Goal: Task Accomplishment & Management: Manage account settings

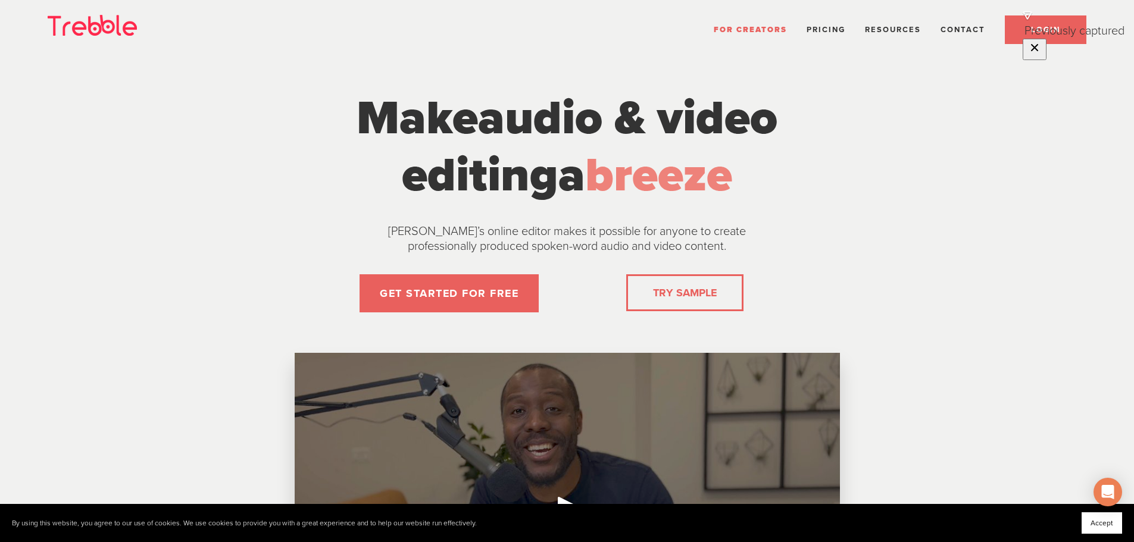
click at [1038, 36] on link "LOGIN" at bounding box center [1046, 29] width 82 height 29
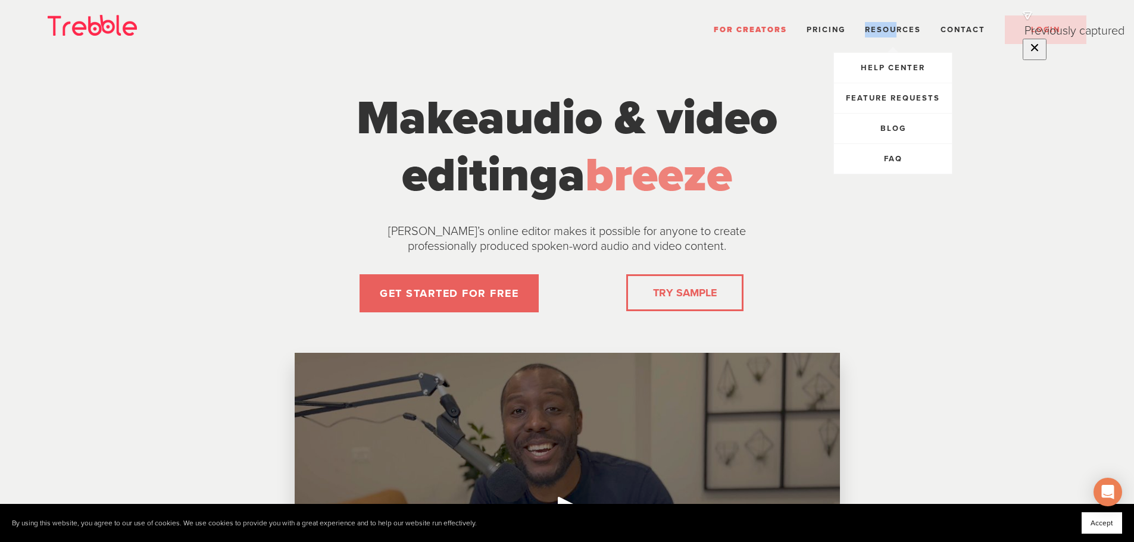
click at [894, 23] on ul "For Creators Pricing Resources Help Center Feature Requests Blog FAQ" at bounding box center [724, 26] width 728 height 21
click at [897, 98] on span "Feature Requests" at bounding box center [893, 98] width 94 height 10
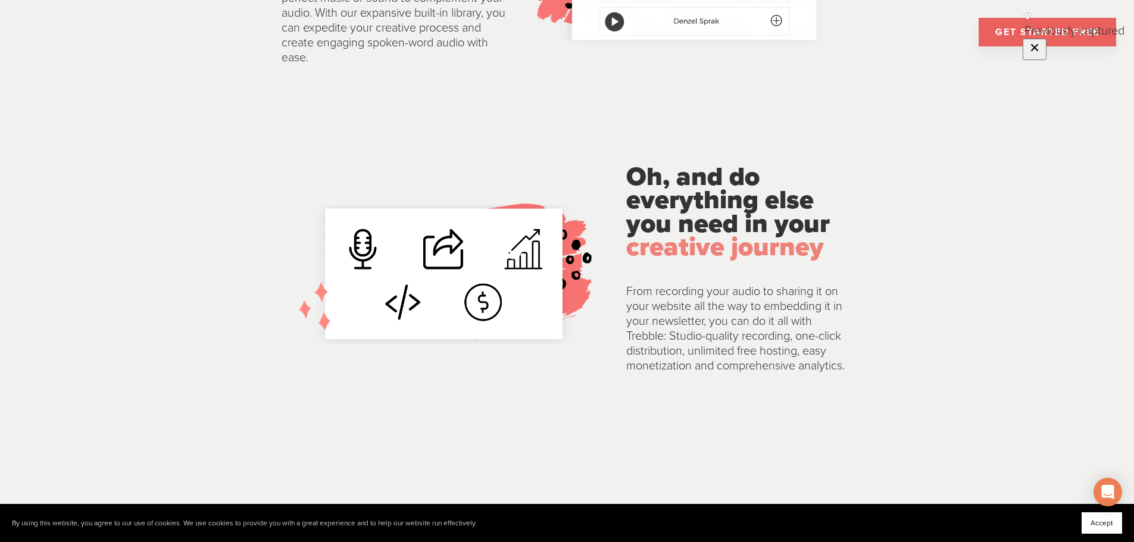
scroll to position [2679, 0]
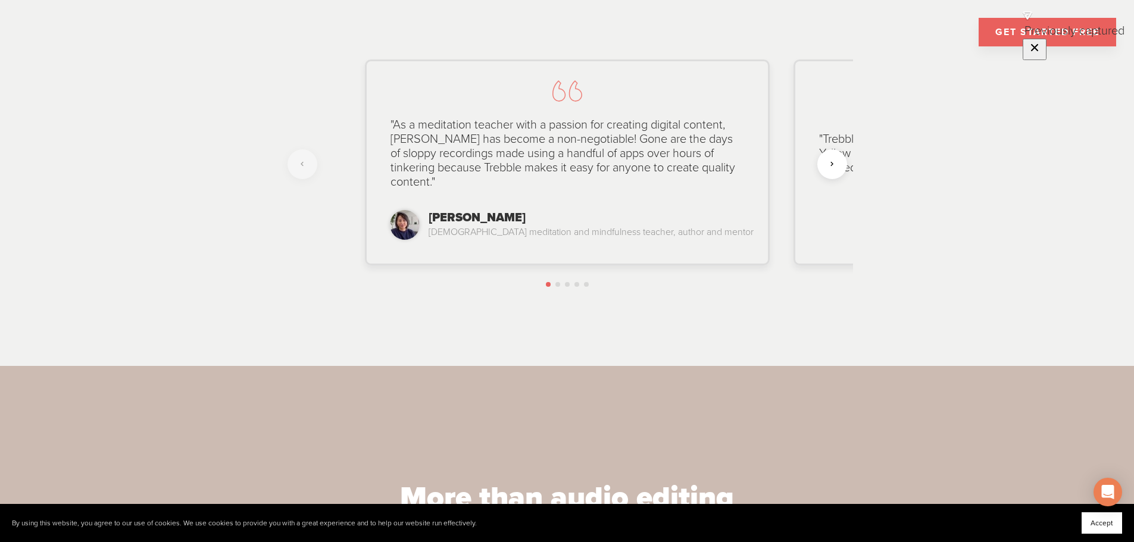
scroll to position [2977, 0]
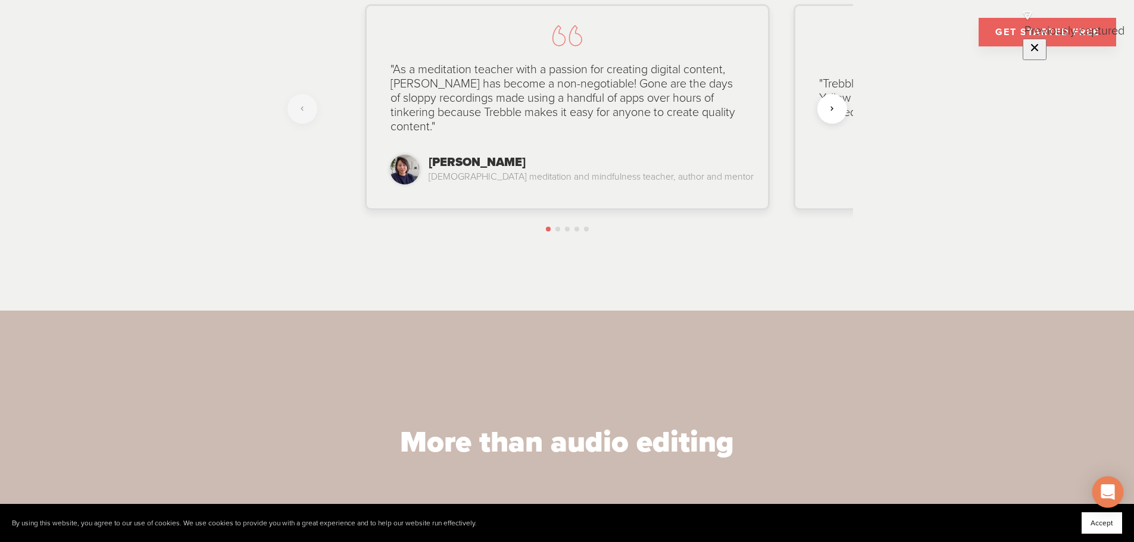
click at [1113, 493] on icon "Open Intercom Messenger" at bounding box center [1108, 492] width 14 height 15
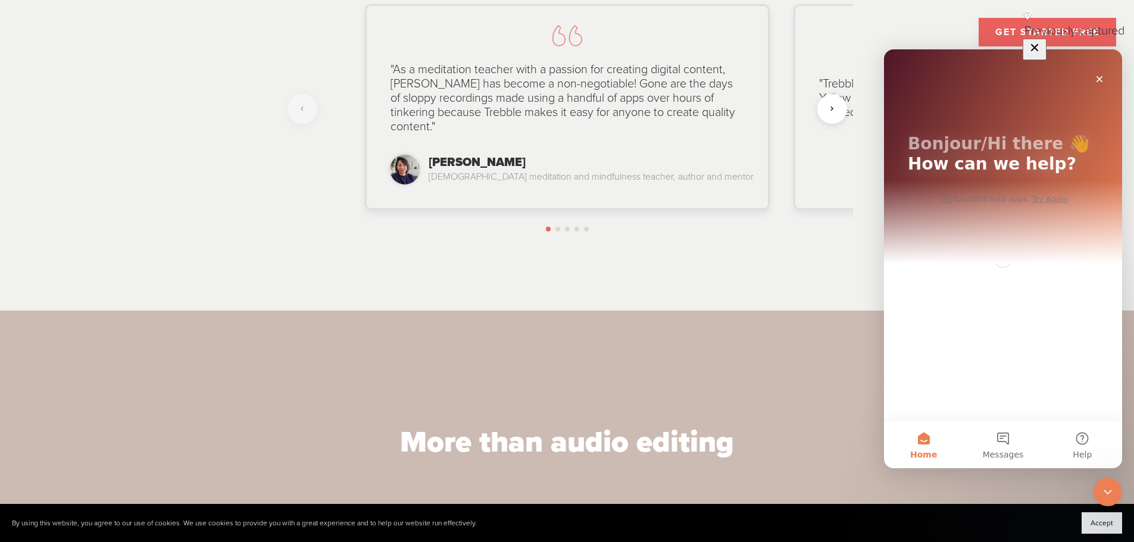
scroll to position [0, 0]
click at [987, 438] on button "Messages" at bounding box center [1002, 445] width 79 height 48
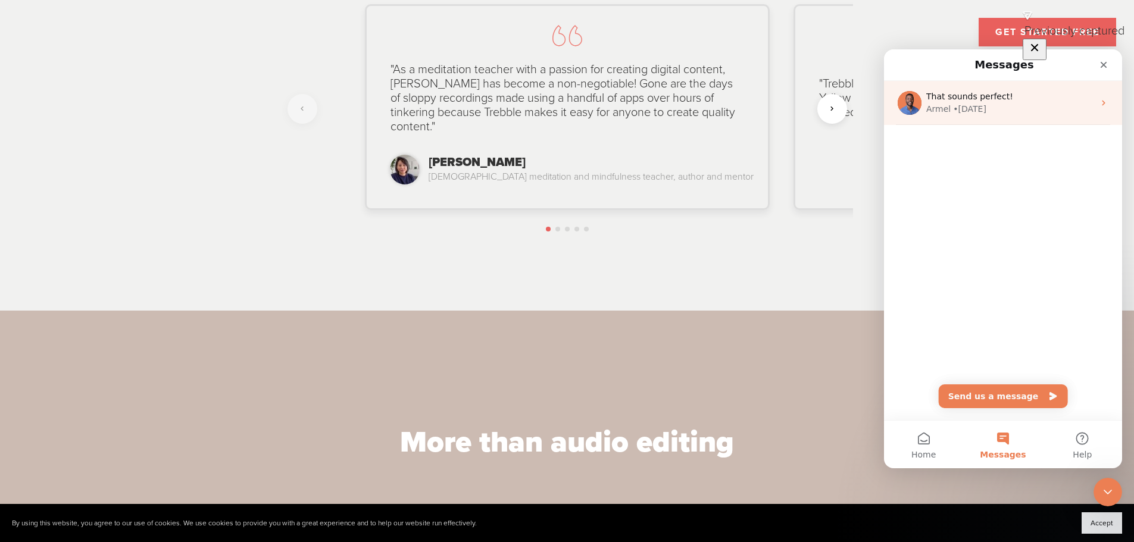
click at [979, 95] on span "That sounds perfect!" at bounding box center [969, 97] width 87 height 10
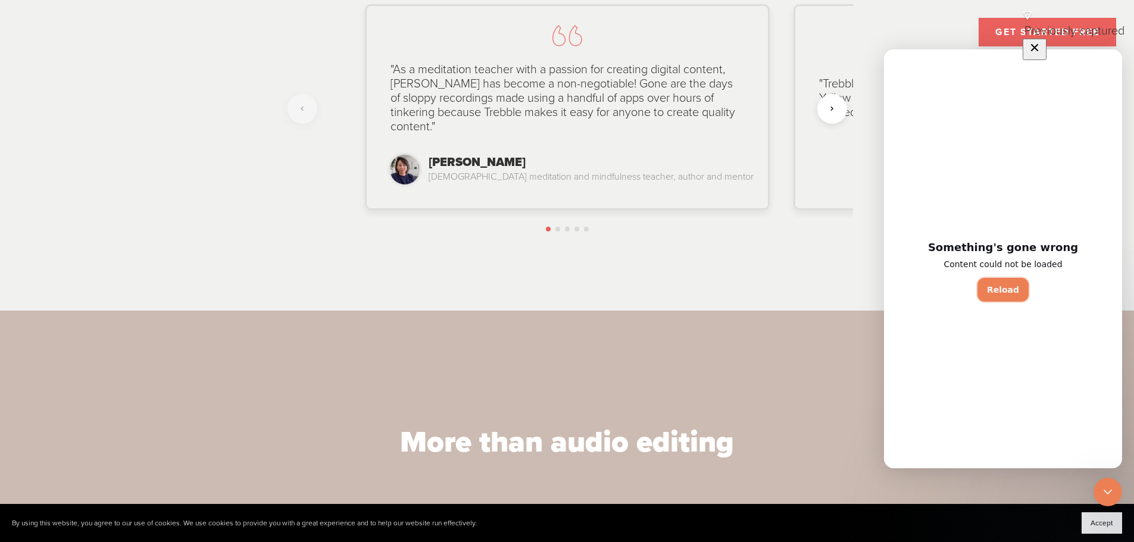
click at [1020, 288] on button "Reload" at bounding box center [1003, 290] width 51 height 24
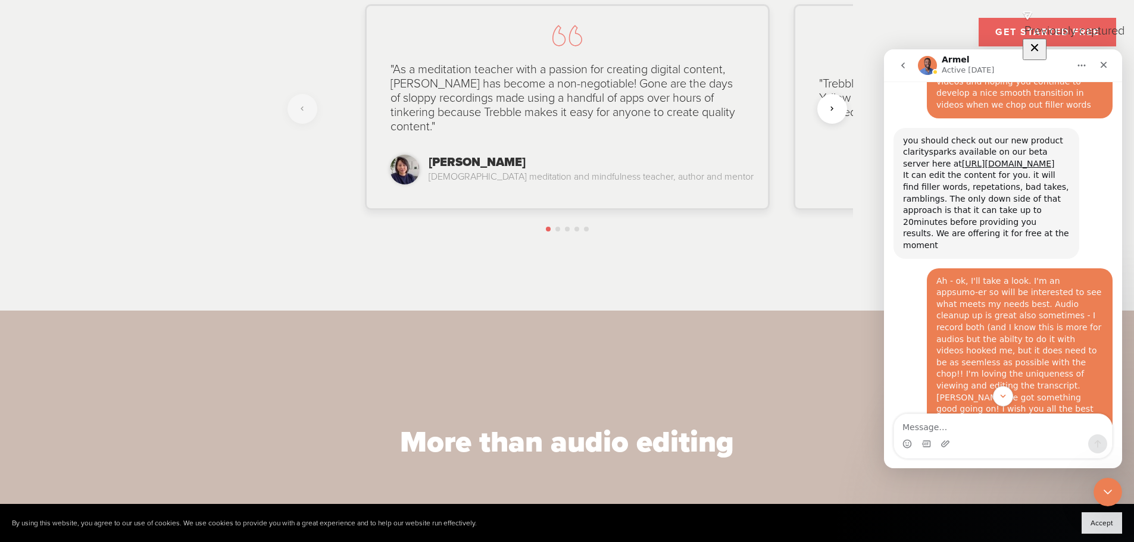
scroll to position [933, 0]
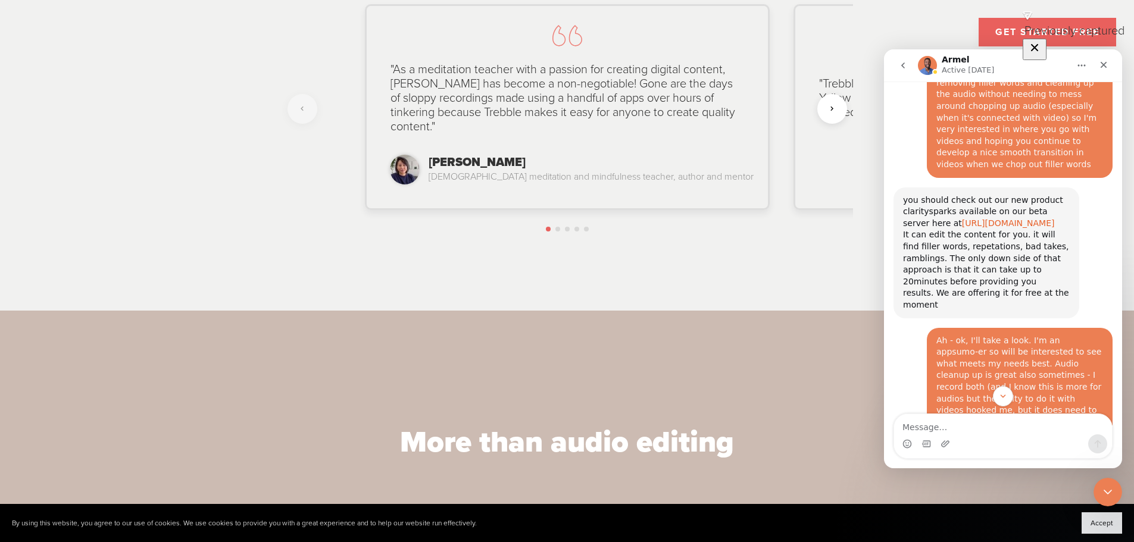
click at [1008, 219] on link "[URL][DOMAIN_NAME]" at bounding box center [1008, 224] width 93 height 10
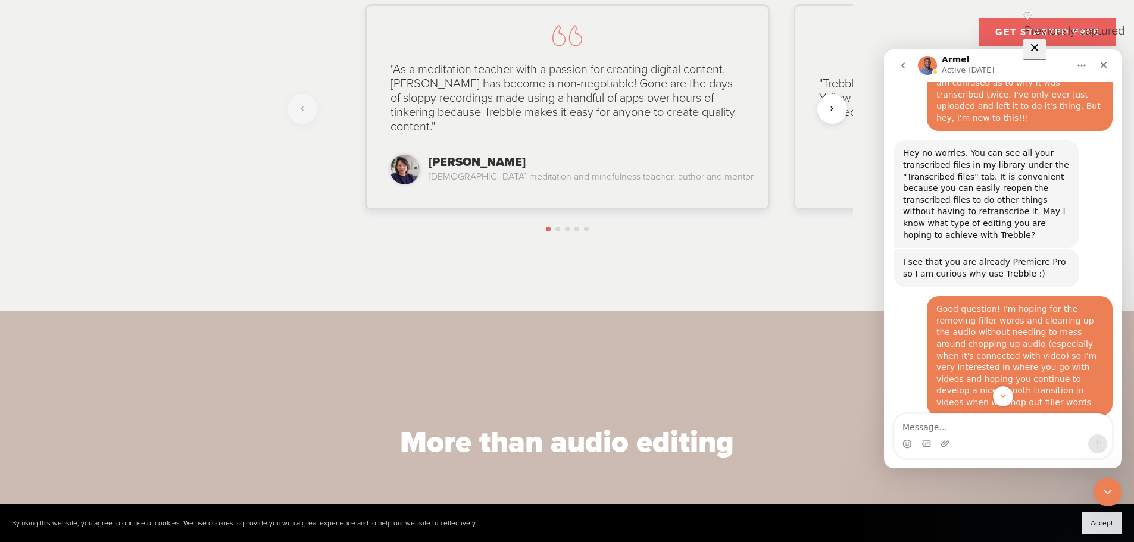
scroll to position [754, 0]
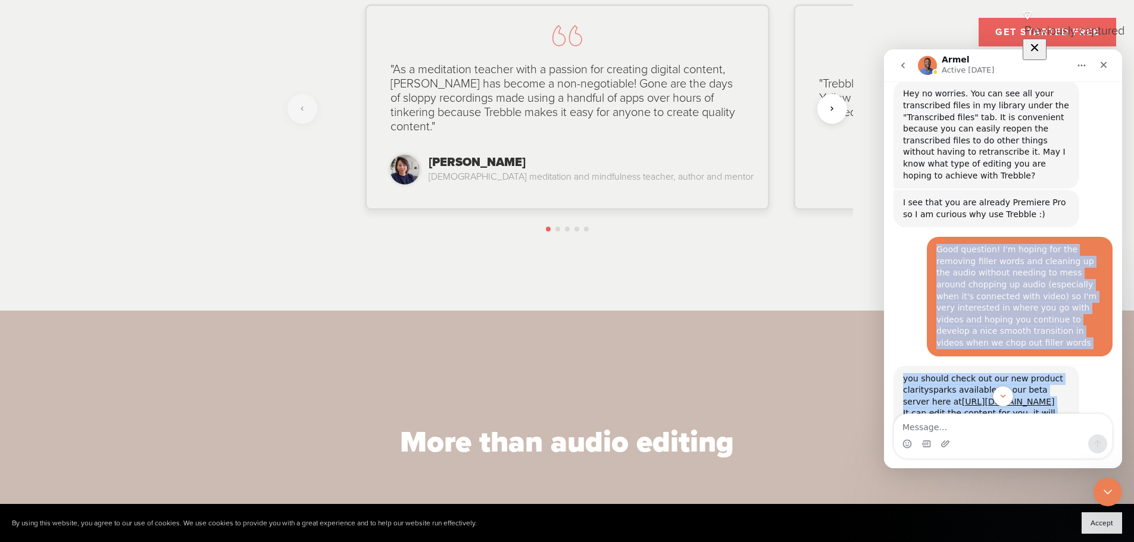
drag, startPoint x: 931, startPoint y: 168, endPoint x: 1047, endPoint y: 379, distance: 241.4
click at [1047, 379] on div "Hi Guys, [PERSON_NAME] • [DATE] You’ll get replies here and in your email: ✉️ […" at bounding box center [1003, 186] width 219 height 1645
copy div "Good question! I'm hoping for the removing filler words and cleaning up the aud…"
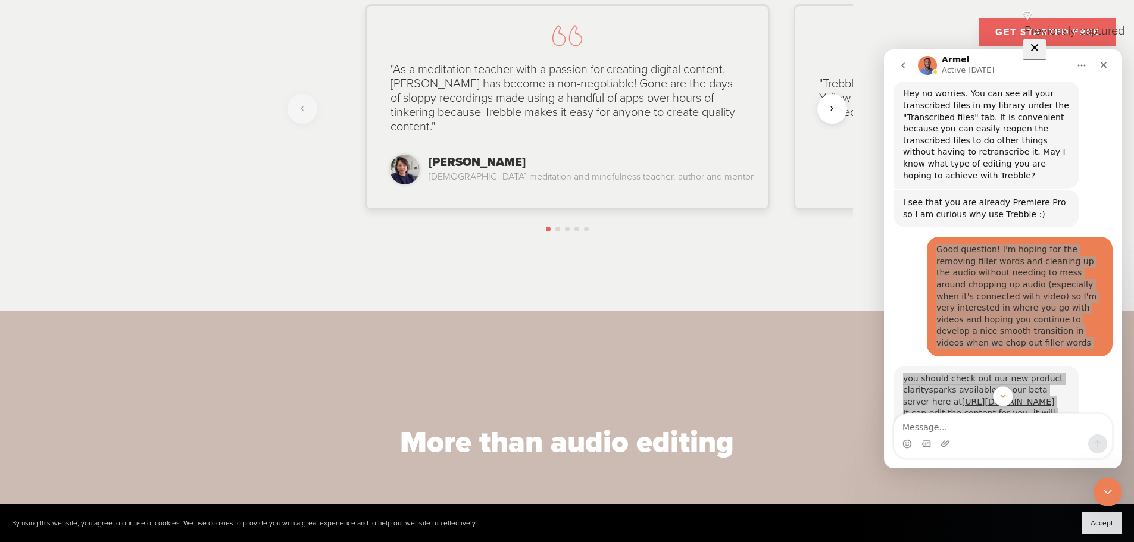
click at [714, 270] on div "Creator Testimonial Hear from our happy customers [PERSON_NAME] [DEMOGRAPHIC_DA…" at bounding box center [567, 65] width 753 height 491
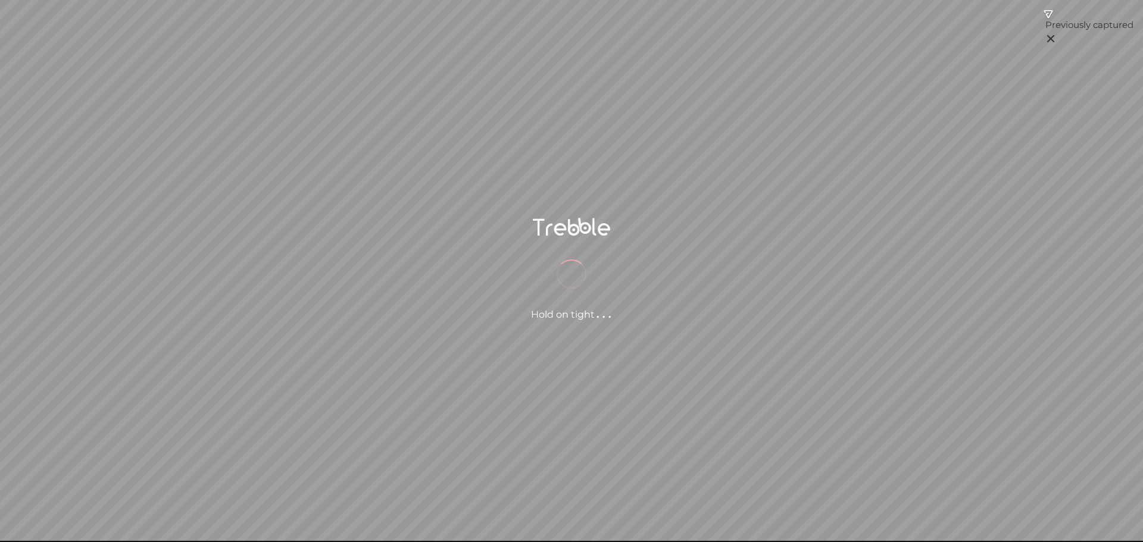
scroll to position [1, 0]
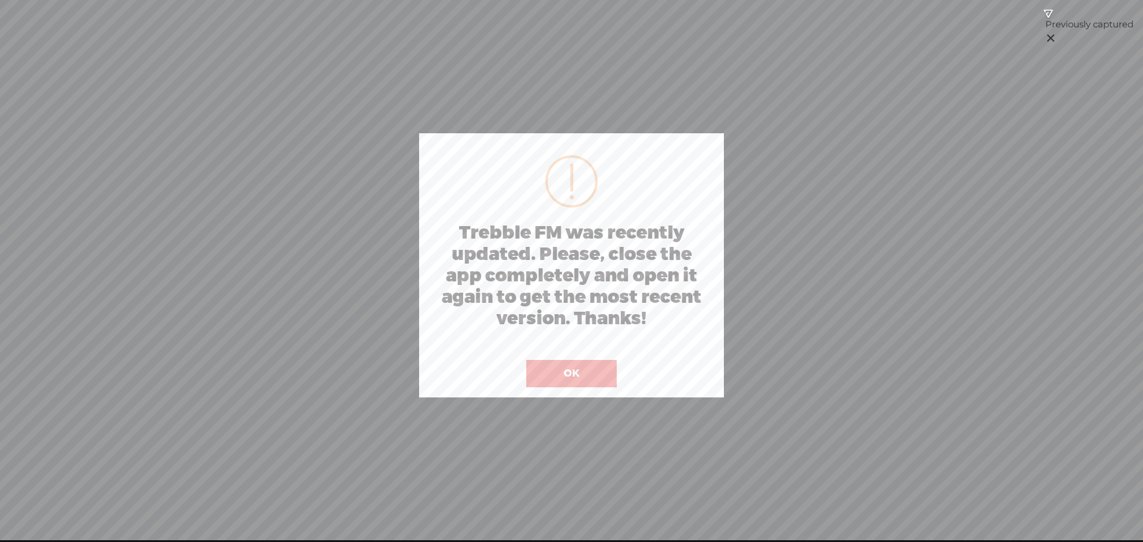
click at [583, 373] on button "OK" at bounding box center [571, 373] width 91 height 27
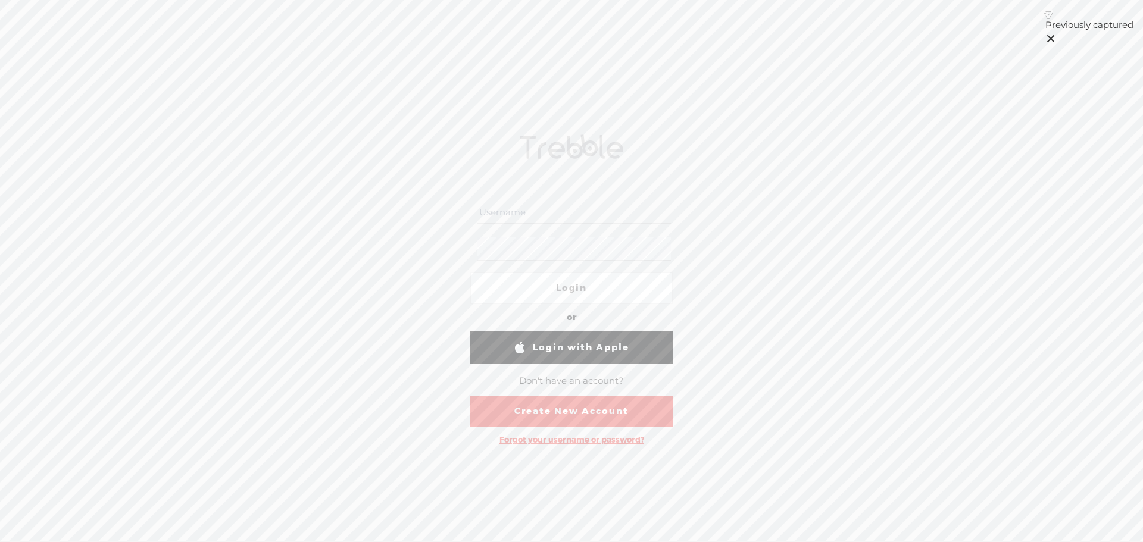
scroll to position [1, 0]
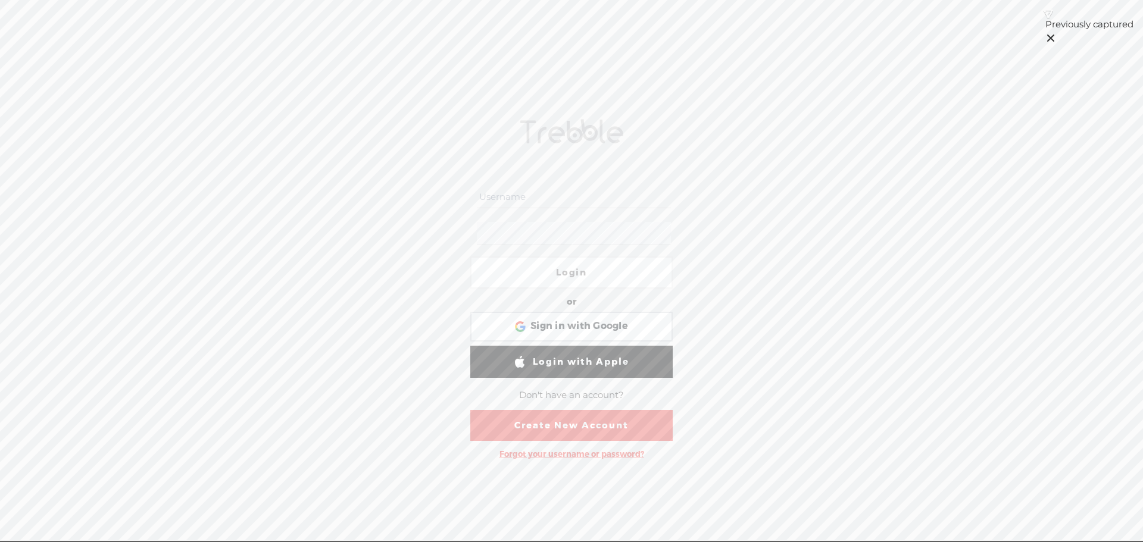
click at [477, 216] on div at bounding box center [477, 216] width 0 height 0
click at [790, 221] on div "Login or Login with Facebook Sign in with Google Sign in with Google. Opens in …" at bounding box center [571, 287] width 1143 height 510
click at [628, 321] on div "Sign in with Google Sign in with Google. Opens in new tab" at bounding box center [572, 326] width 186 height 27
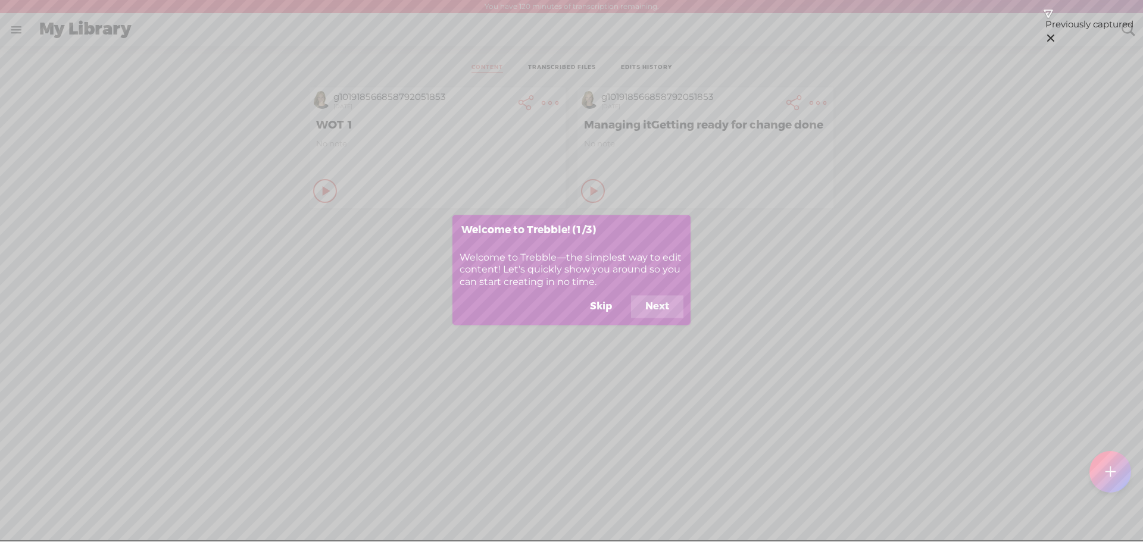
click at [666, 309] on button "Next" at bounding box center [657, 307] width 52 height 23
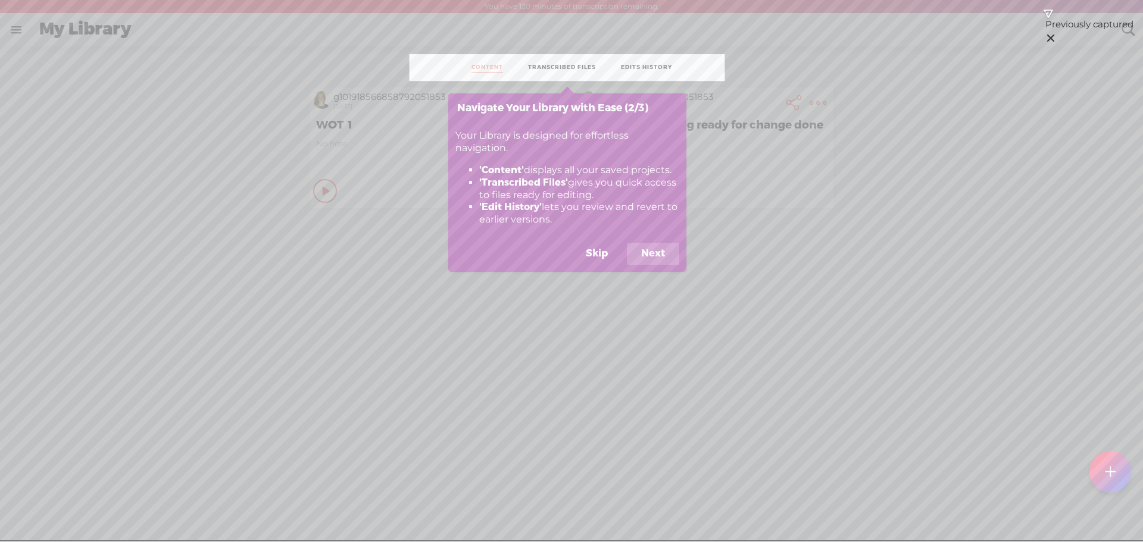
scroll to position [0, 0]
click at [663, 254] on button "Next" at bounding box center [653, 255] width 52 height 23
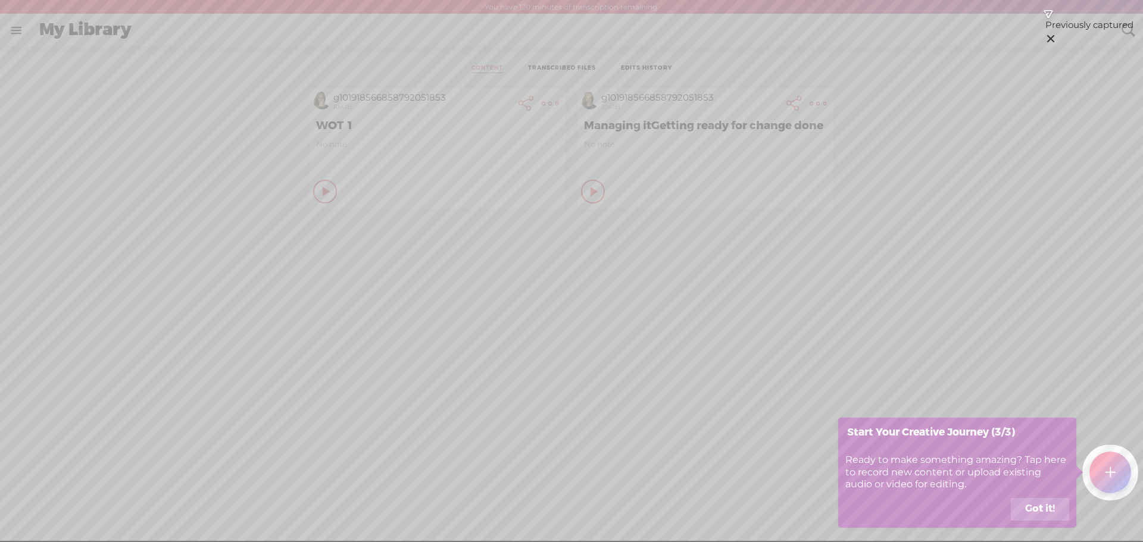
click at [1053, 511] on button "Got it!" at bounding box center [1040, 509] width 58 height 23
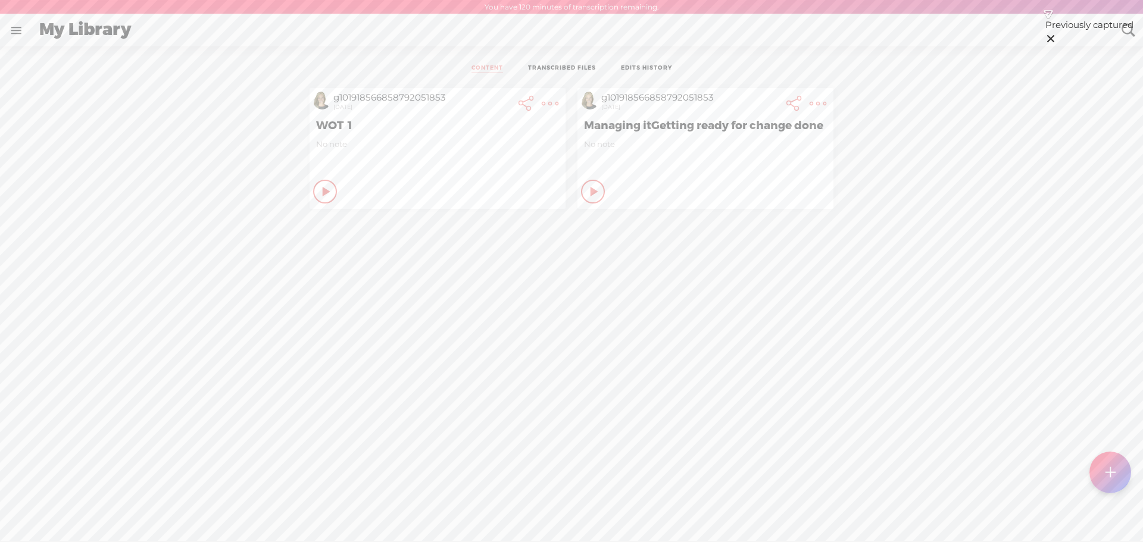
click at [15, 32] on link at bounding box center [16, 30] width 31 height 31
drag, startPoint x: 65, startPoint y: 507, endPoint x: 110, endPoint y: 490, distance: 47.7
click at [68, 510] on div "SETTINGS" at bounding box center [65, 515] width 49 height 10
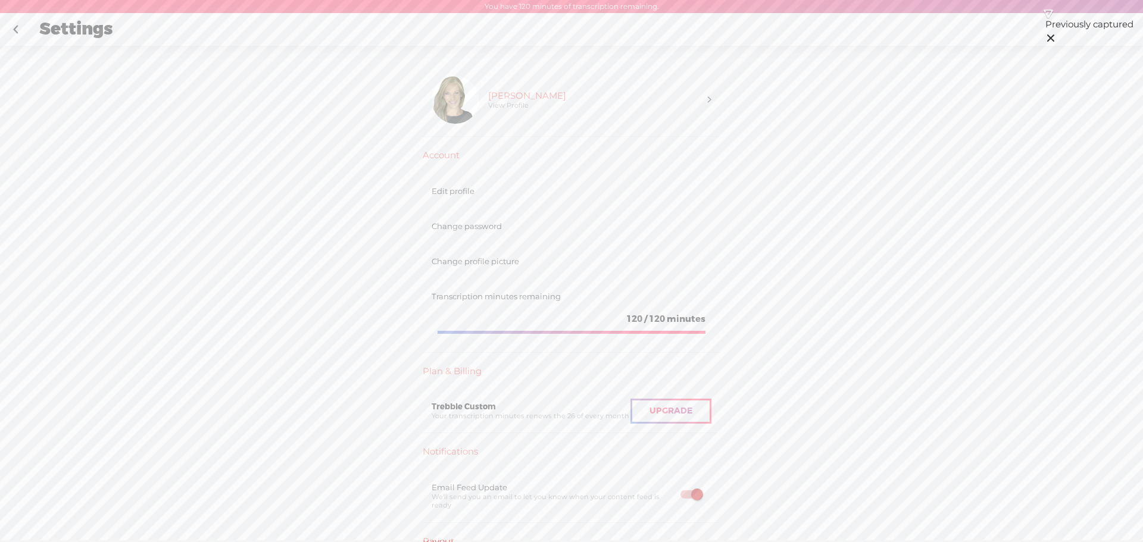
click at [15, 26] on link at bounding box center [16, 29] width 30 height 31
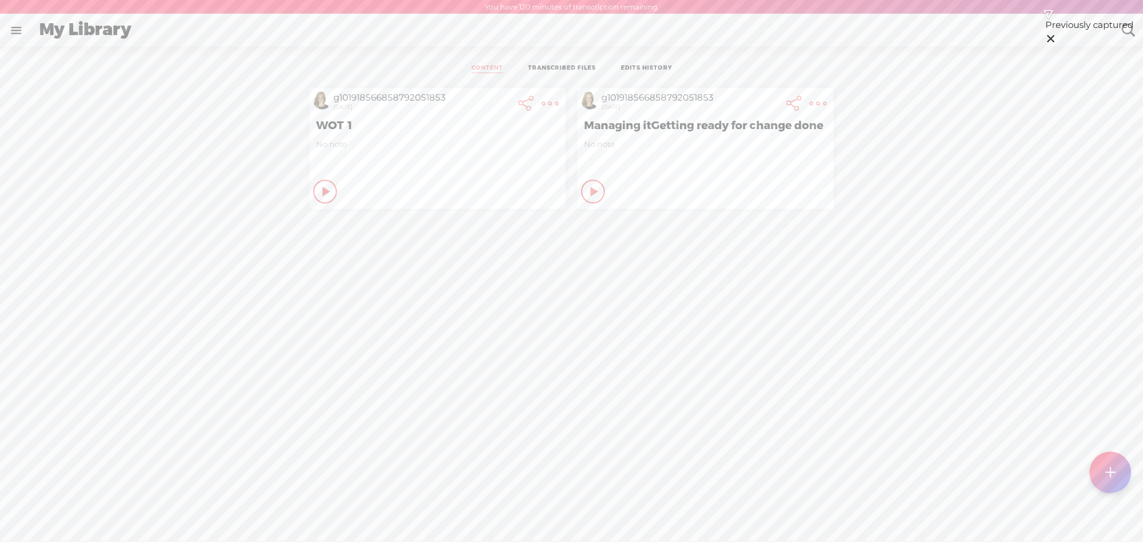
click at [1099, 263] on div "g101918566858792051853 2 months ago WOT 1 No note Play Content Private" at bounding box center [571, 332] width 1125 height 501
click at [870, 345] on div "g101918566858792051853 2 months ago WOT 1 No note Play Content Private" at bounding box center [571, 332] width 1125 height 501
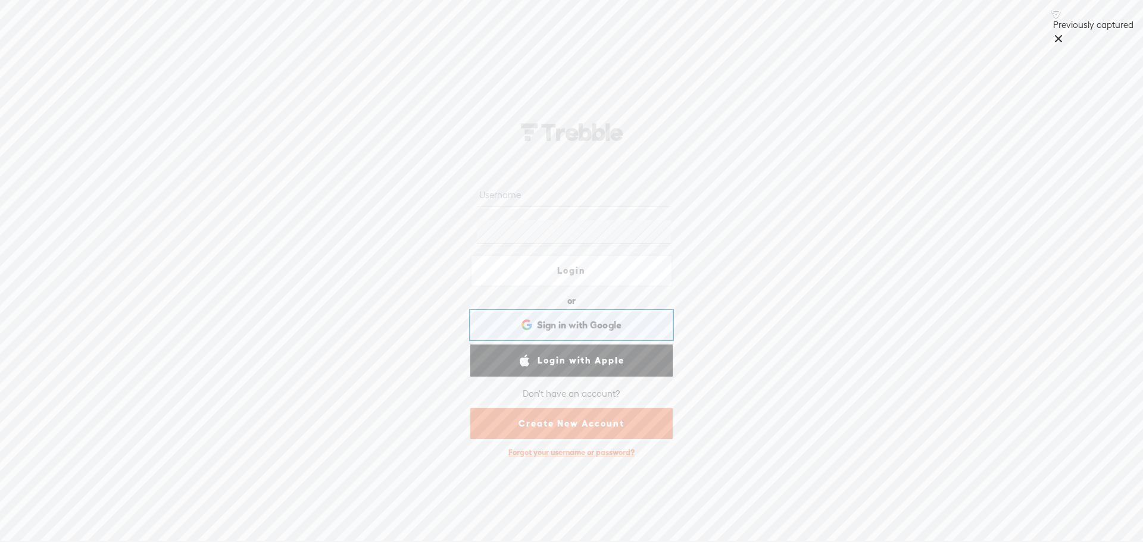
click at [598, 322] on span "Sign in with Google" at bounding box center [579, 325] width 85 height 13
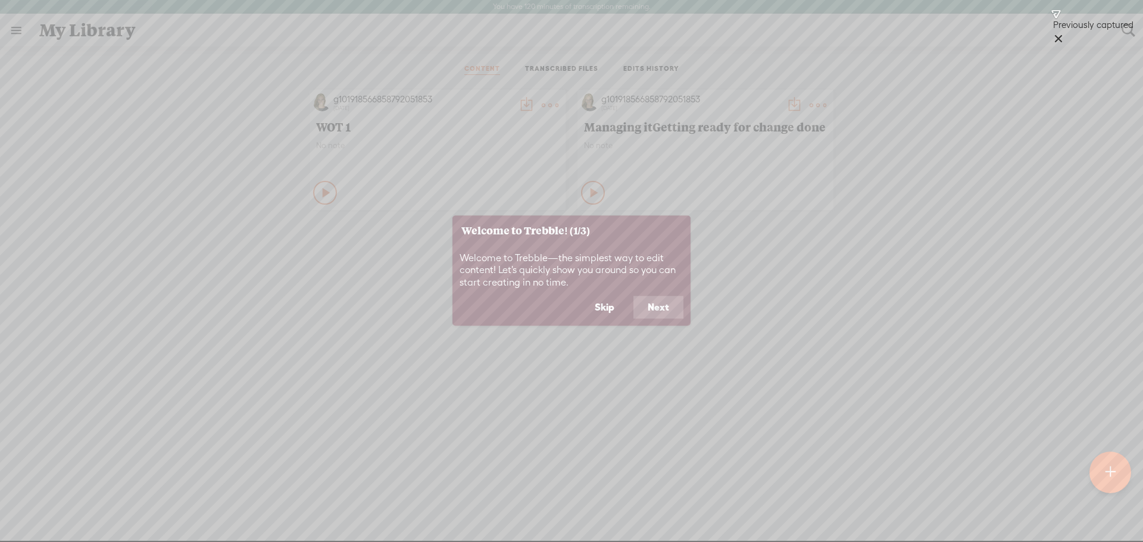
click at [659, 305] on button "Next" at bounding box center [659, 308] width 50 height 23
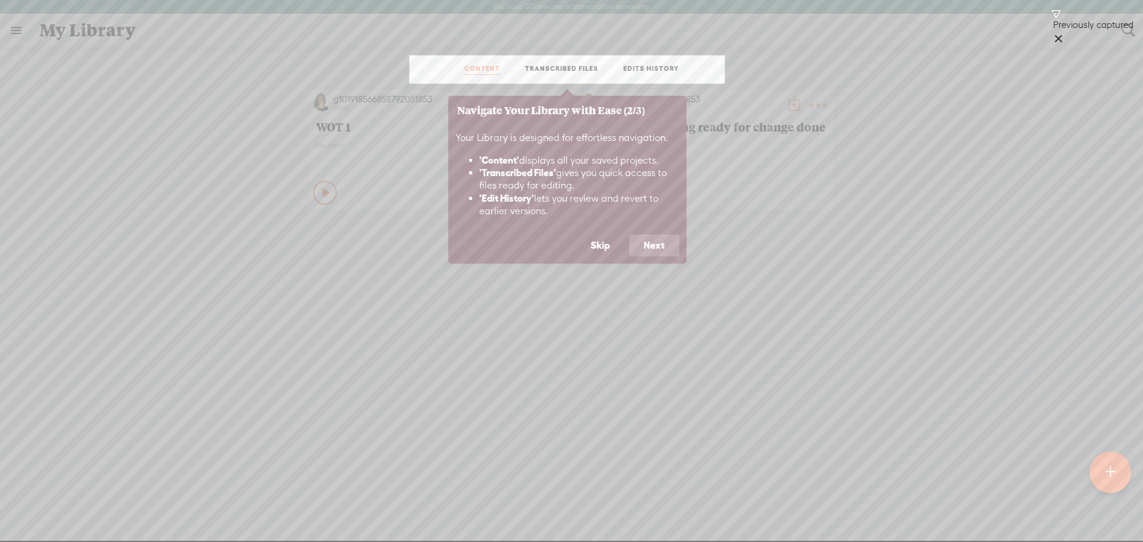
click at [657, 245] on button "Next" at bounding box center [654, 246] width 50 height 23
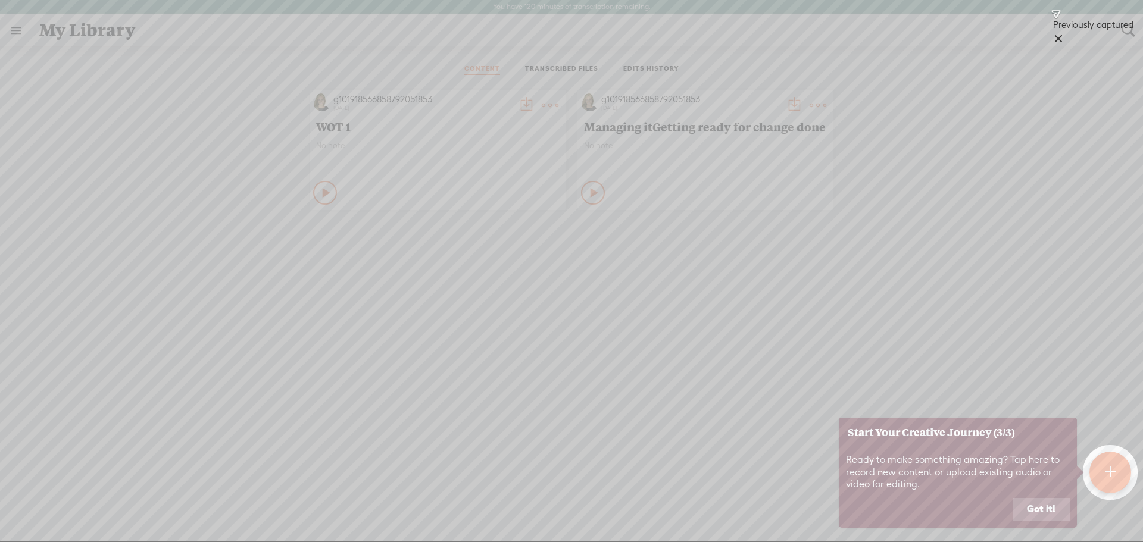
click at [1038, 504] on button "Got it!" at bounding box center [1041, 509] width 57 height 23
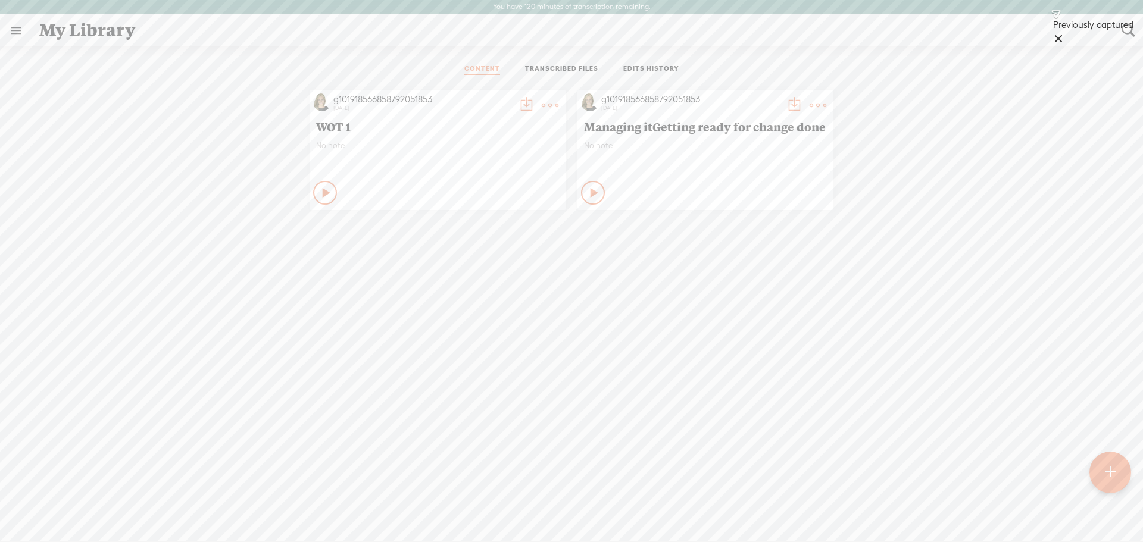
click at [572, 65] on link "TRANSCRIBED FILES" at bounding box center [561, 69] width 73 height 11
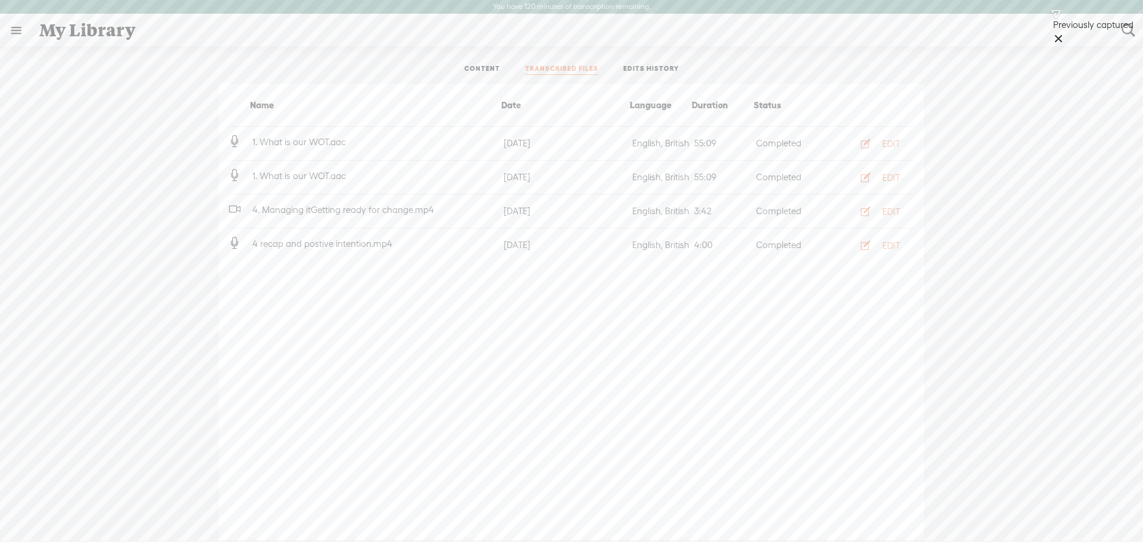
click at [91, 29] on div "My Library" at bounding box center [572, 30] width 1082 height 31
click at [17, 30] on link at bounding box center [16, 30] width 31 height 31
click at [91, 38] on div "g101918566858792051853" at bounding box center [89, 39] width 68 height 12
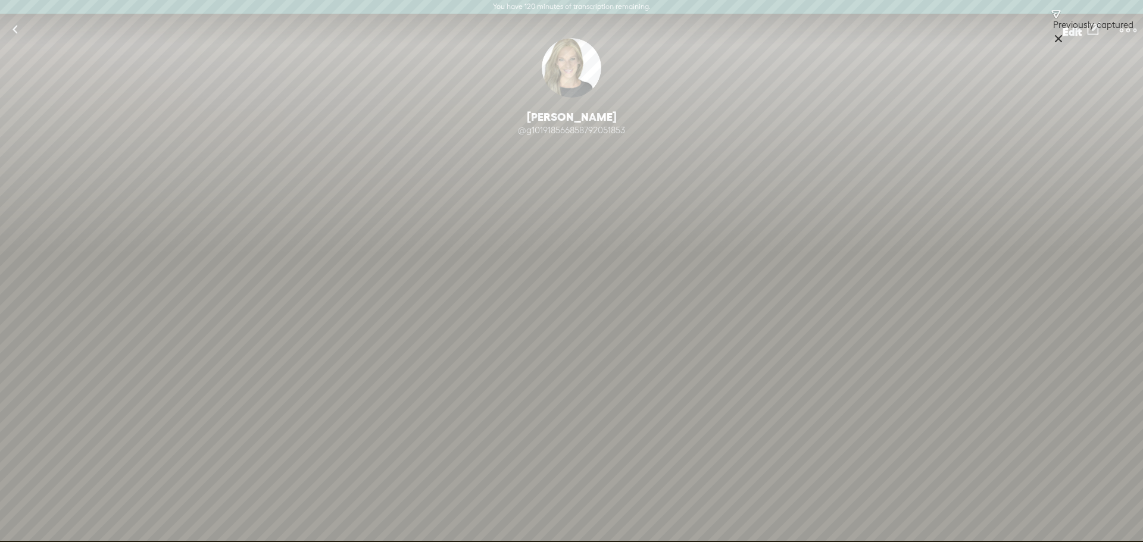
click at [1129, 26] on t at bounding box center [1128, 30] width 17 height 17
click at [901, 112] on div "Tam Johnston" at bounding box center [571, 117] width 1143 height 14
click at [15, 24] on link at bounding box center [15, 29] width 30 height 31
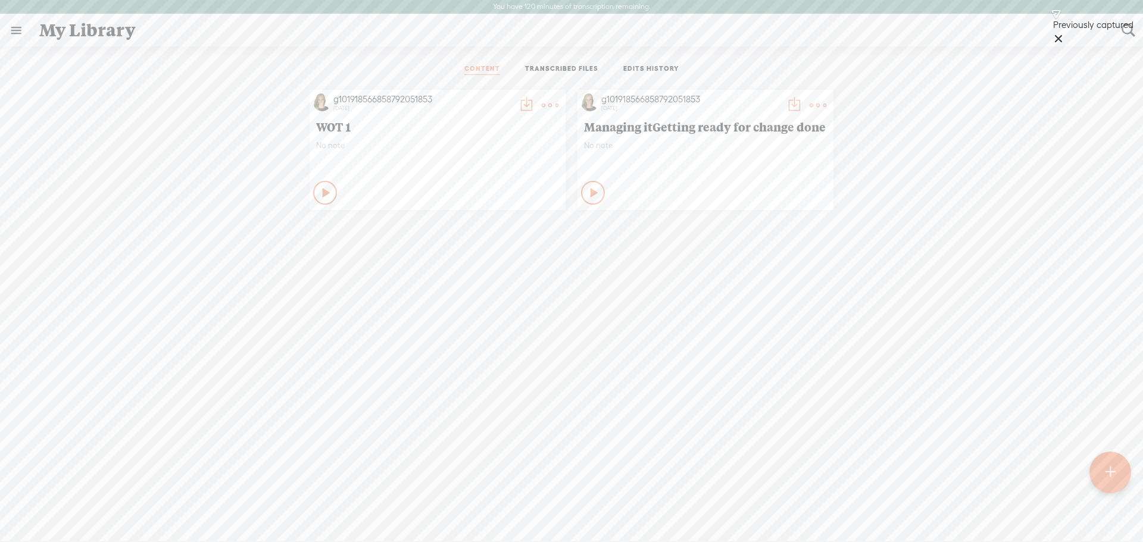
click at [536, 65] on link "TRANSCRIBED FILES" at bounding box center [561, 69] width 73 height 11
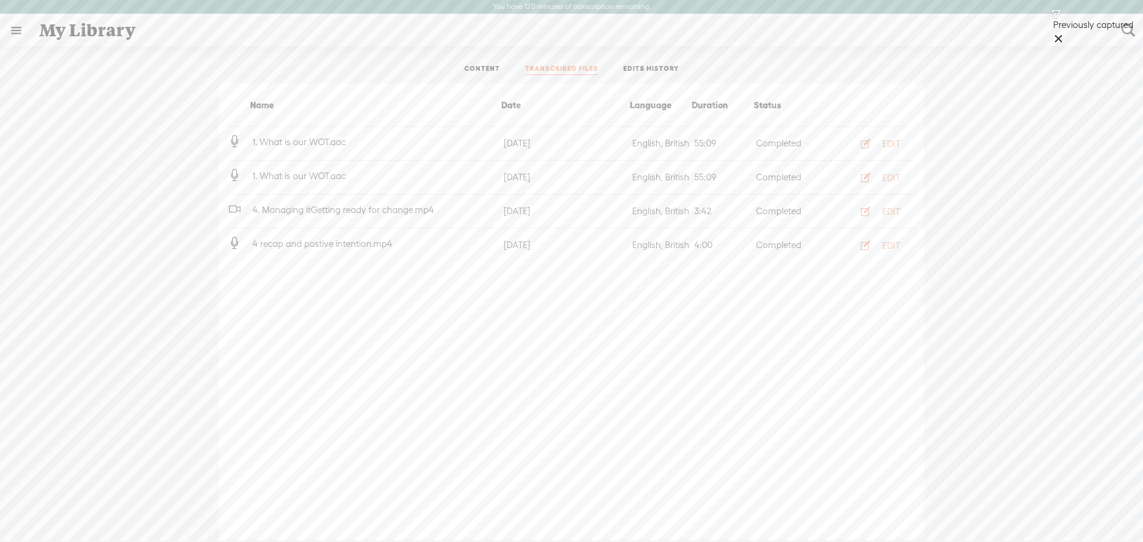
click at [101, 33] on div "My Library" at bounding box center [572, 30] width 1082 height 31
click at [479, 65] on link "CONTENT" at bounding box center [482, 69] width 36 height 11
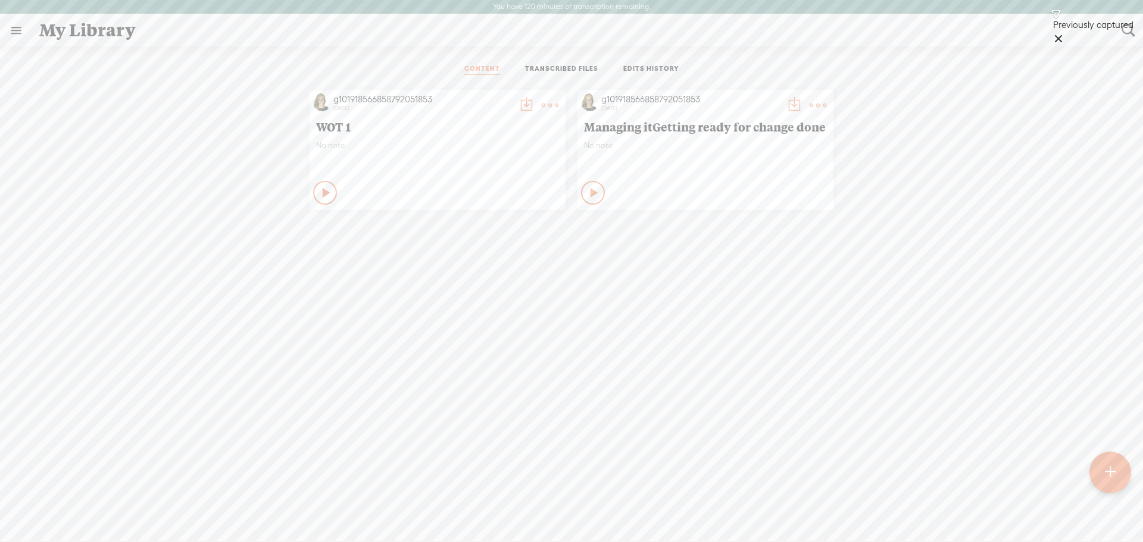
click at [1109, 477] on t at bounding box center [1111, 473] width 10 height 26
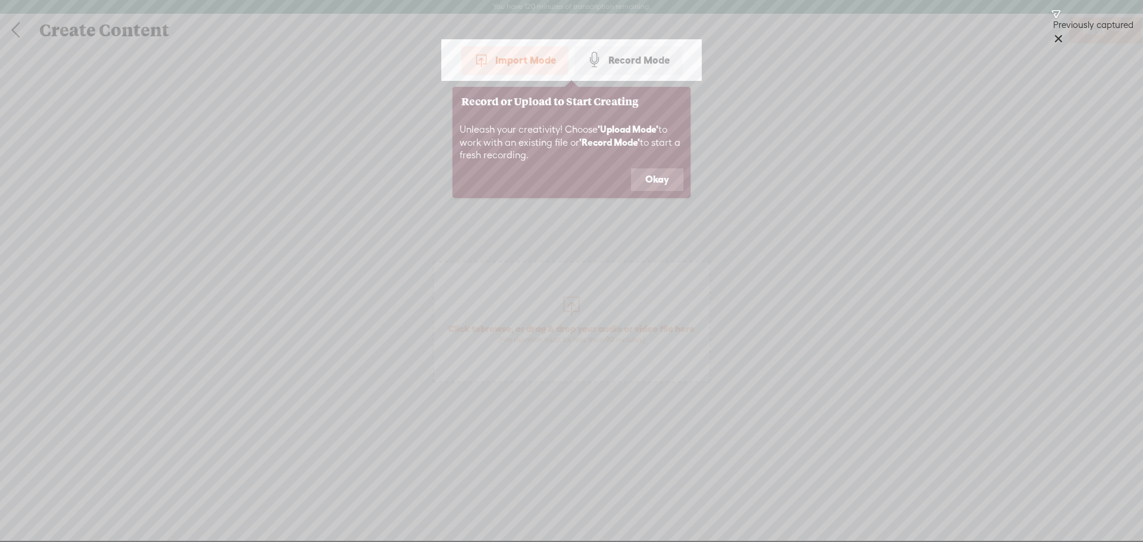
click at [650, 174] on button "Okay" at bounding box center [657, 180] width 52 height 23
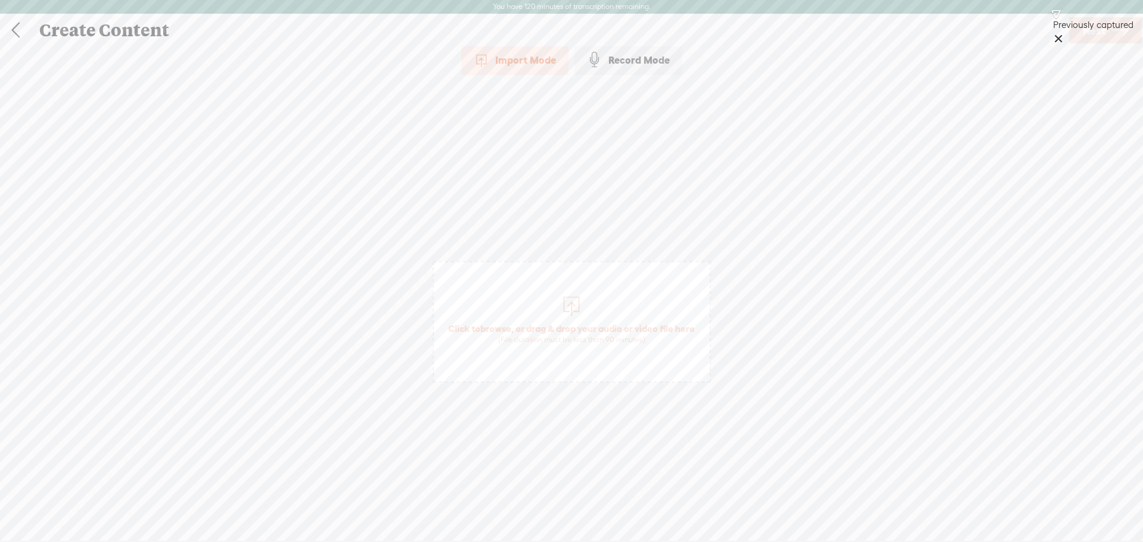
click at [931, 336] on div "Import Mode Import Mode Record Mode Text Language: *: English (US) English (US)…" at bounding box center [571, 299] width 1143 height 508
click at [17, 25] on link at bounding box center [16, 30] width 30 height 31
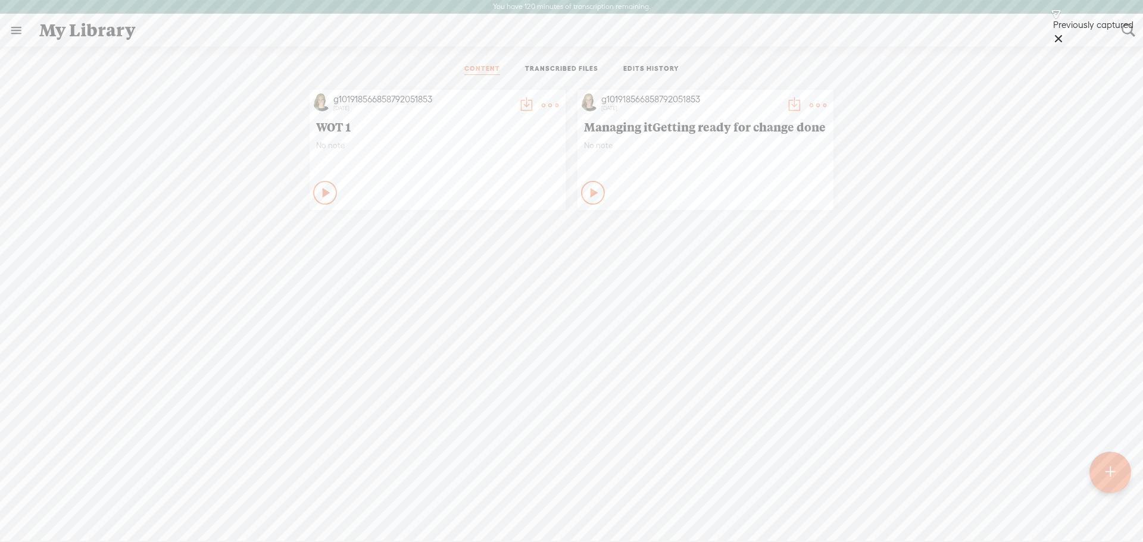
click at [868, 202] on div "g101918566858792051853 2 months ago WOT 1 No note Play Content No note" at bounding box center [571, 150] width 1125 height 132
